Goal: Transaction & Acquisition: Purchase product/service

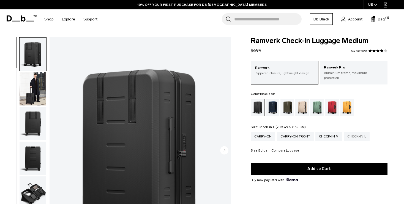
click at [352, 132] on div "Check-in L" at bounding box center [357, 136] width 26 height 9
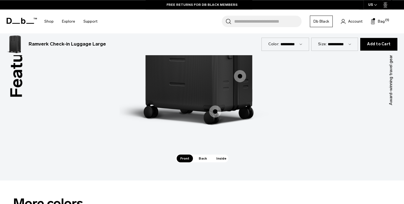
scroll to position [548, 0]
